Goal: Information Seeking & Learning: Learn about a topic

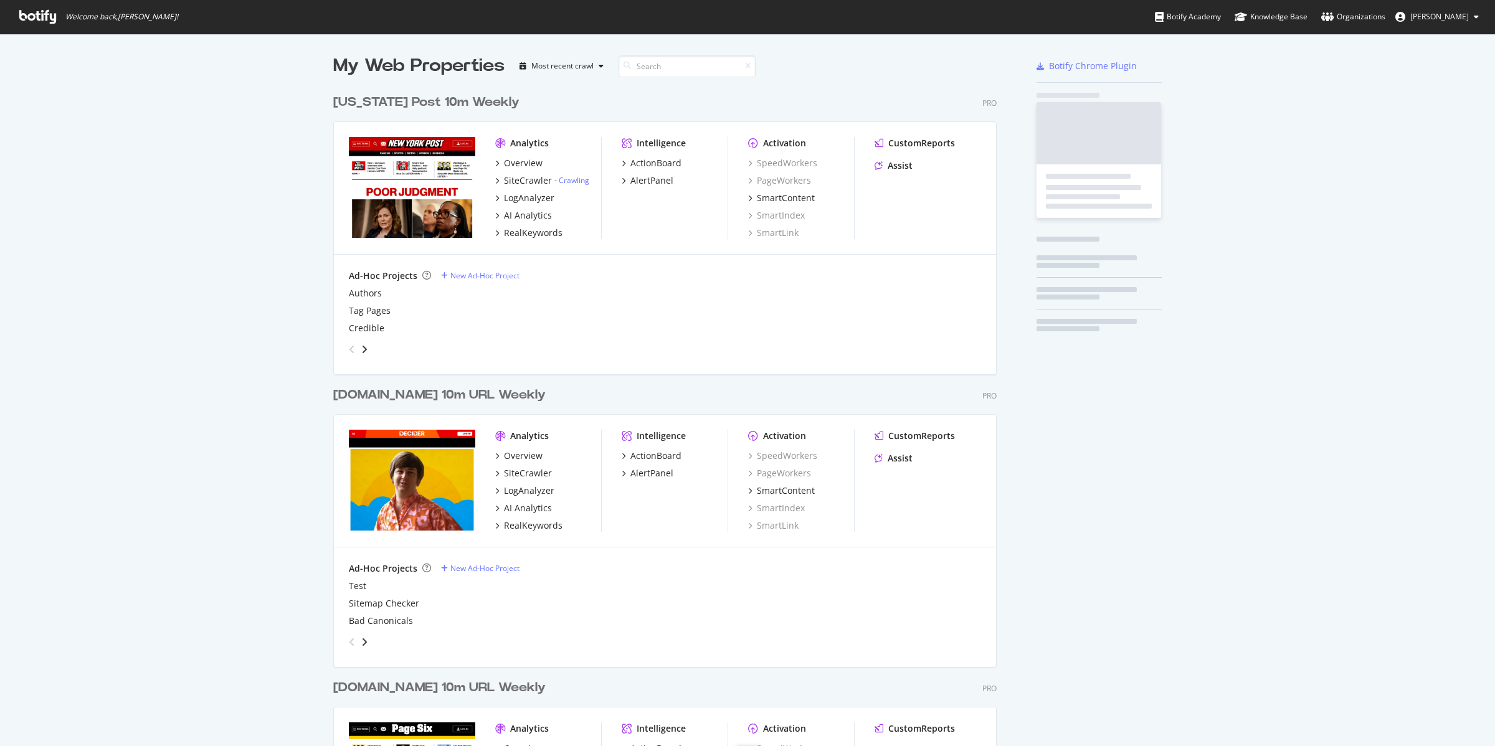
scroll to position [1480, 661]
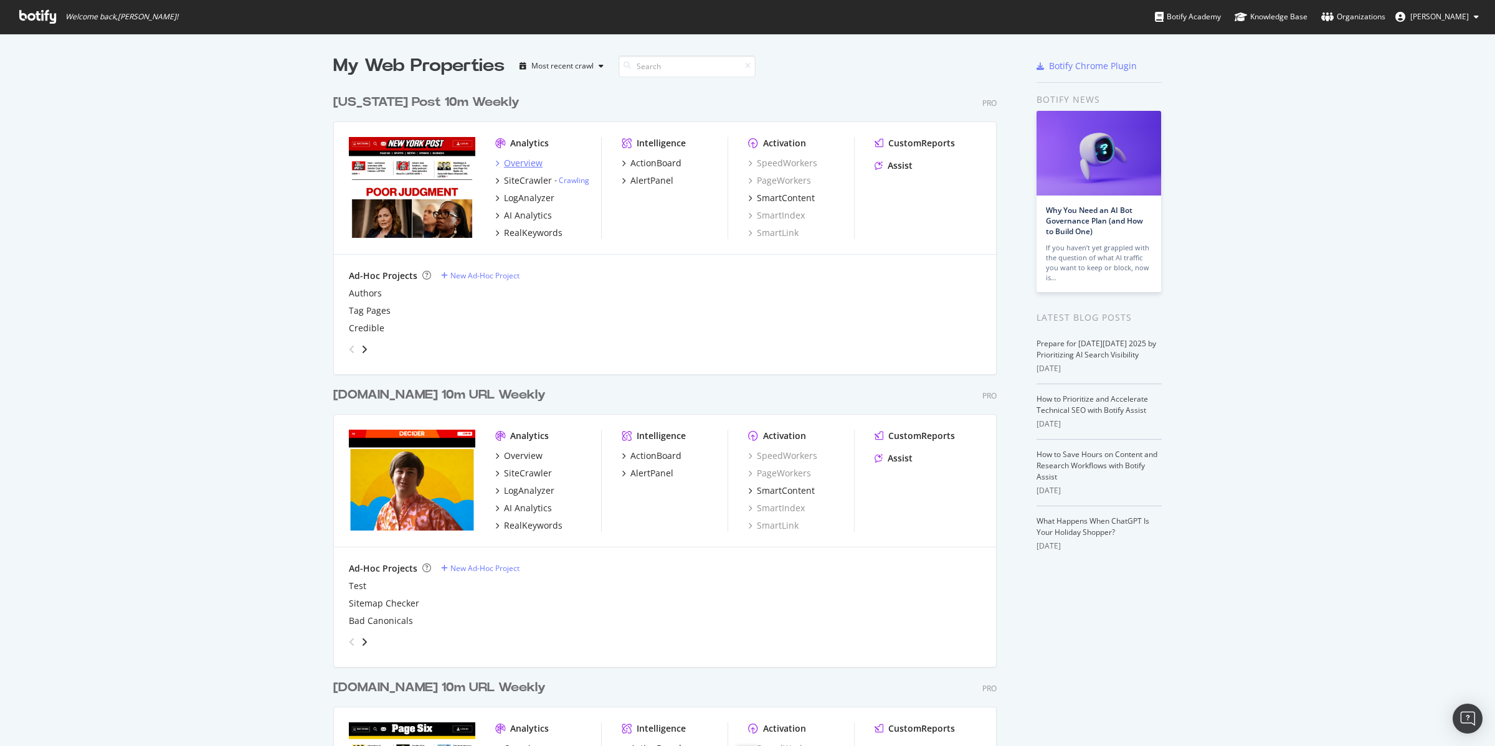
click at [511, 162] on div "Overview" at bounding box center [523, 163] width 39 height 12
